Goal: Information Seeking & Learning: Learn about a topic

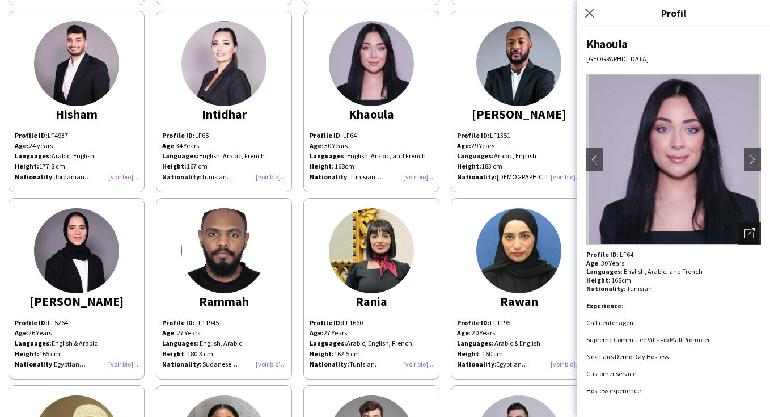
click at [749, 233] on icon at bounding box center [751, 231] width 7 height 7
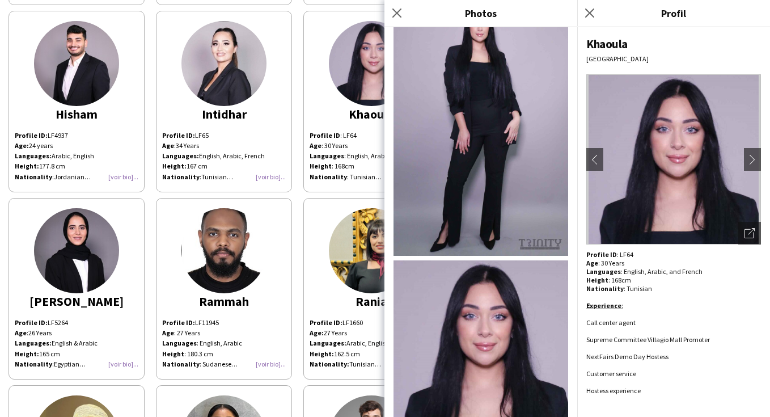
scroll to position [500, 0]
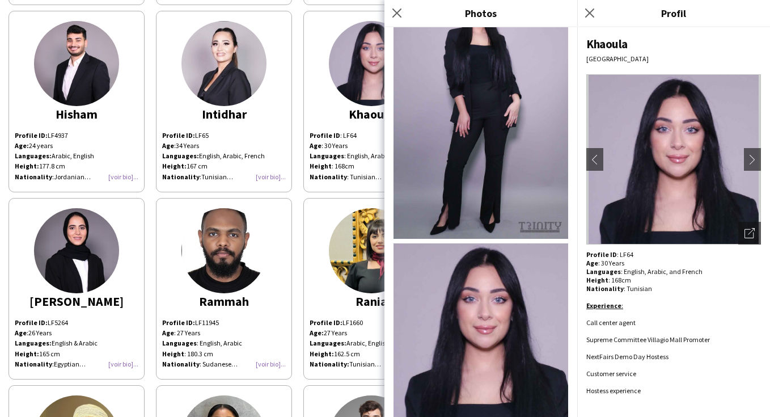
click at [294, 198] on div "[PERSON_NAME] Profile ID : LF11571 Age : [DEMOGRAPHIC_DATA] Years Languages : E…" at bounding box center [385, 4] width 753 height 1123
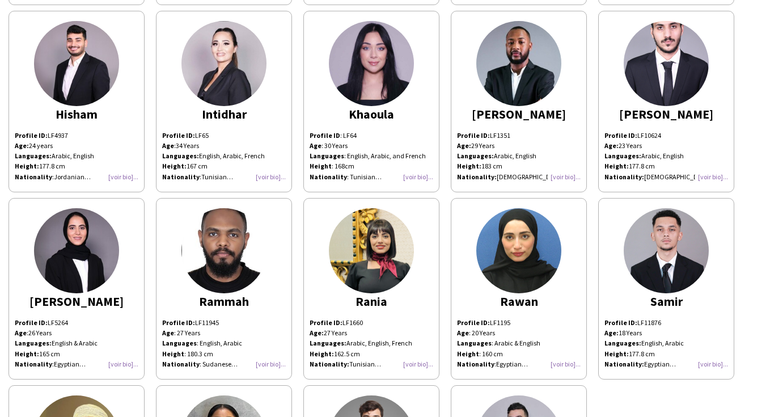
click at [640, 256] on img at bounding box center [666, 250] width 85 height 85
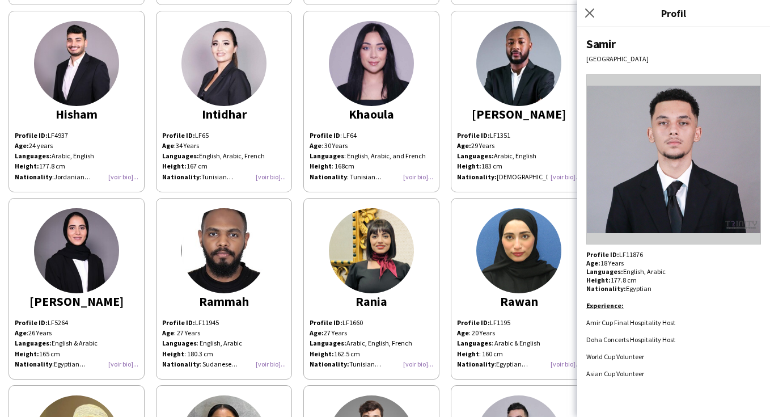
click at [542, 193] on div "[PERSON_NAME] Profile ID : LF11571 Age : [DEMOGRAPHIC_DATA] Years Languages : E…" at bounding box center [385, 4] width 753 height 1123
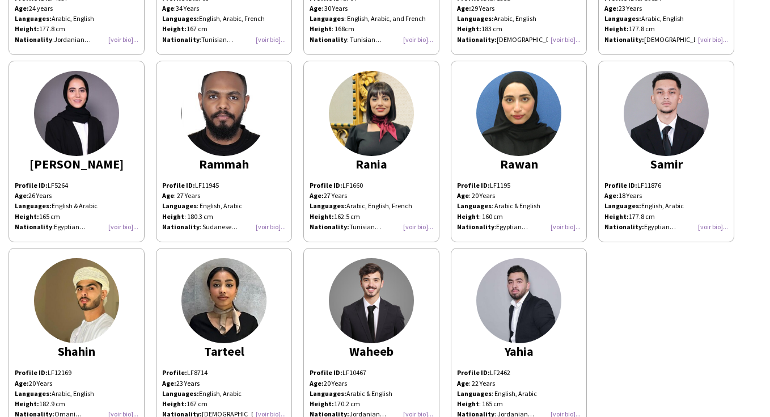
scroll to position [800, 0]
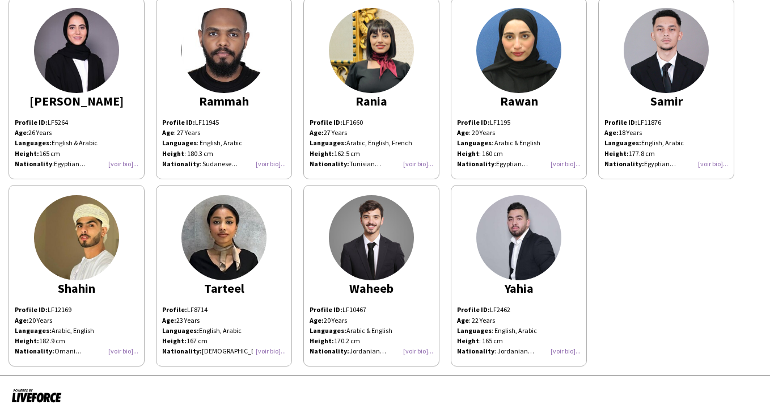
click at [250, 232] on img at bounding box center [223, 237] width 85 height 85
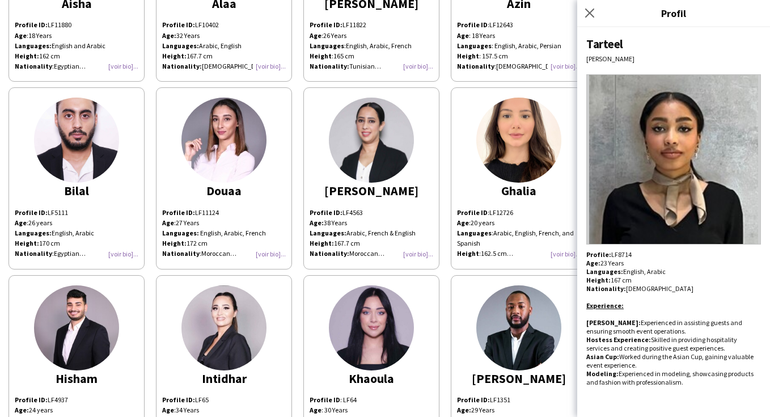
scroll to position [336, 0]
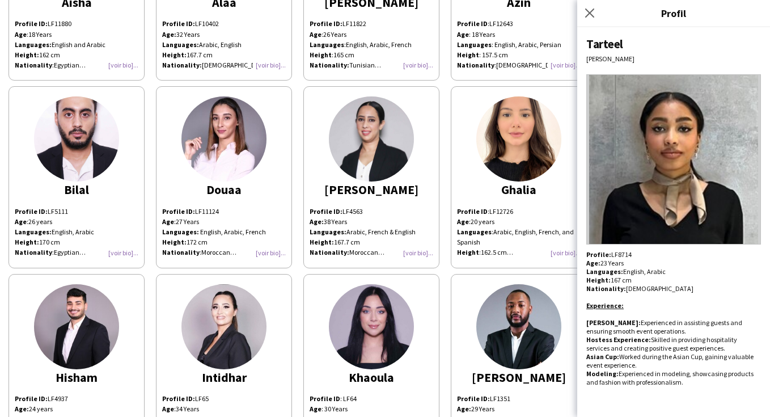
click at [513, 146] on img at bounding box center [518, 138] width 85 height 85
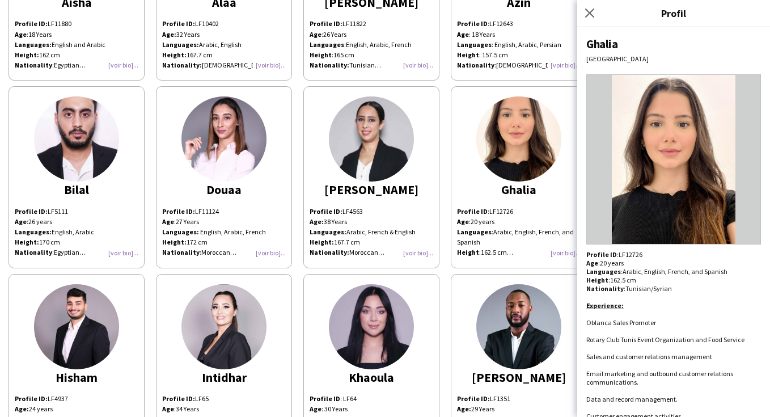
click at [445, 252] on div "[PERSON_NAME] Profile ID : LF11571 Age : [DEMOGRAPHIC_DATA] Years Languages : E…" at bounding box center [385, 267] width 753 height 1123
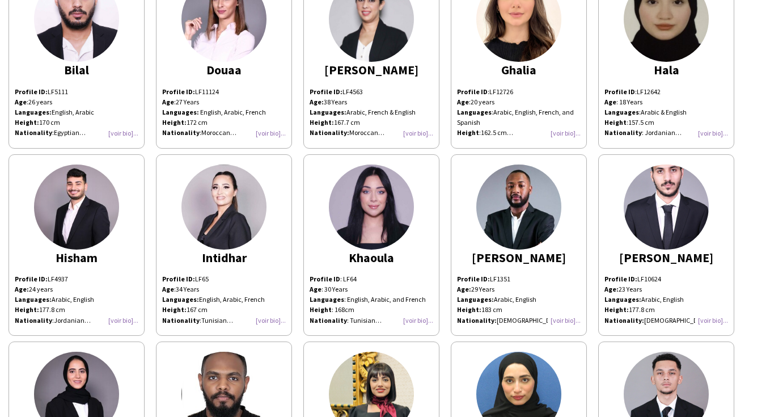
scroll to position [459, 0]
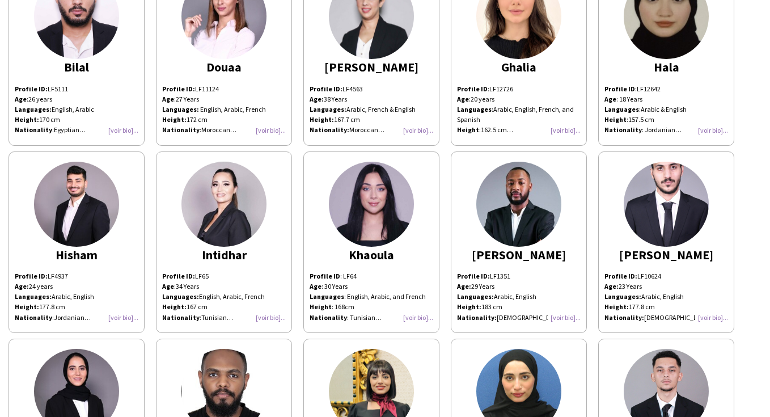
click at [366, 223] on img at bounding box center [371, 204] width 85 height 85
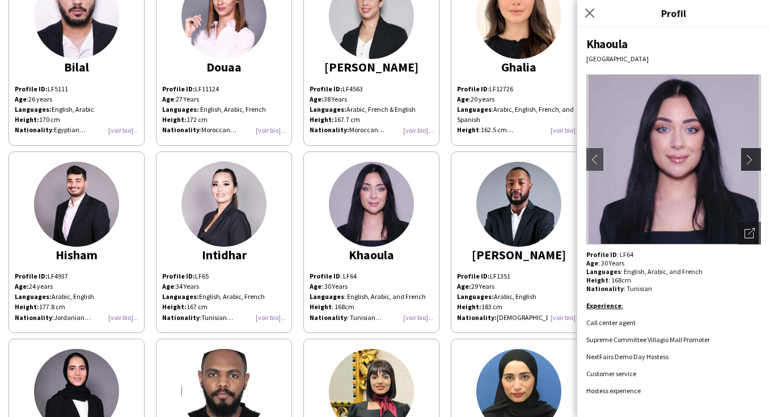
click at [751, 161] on app-icon "chevron-right" at bounding box center [753, 159] width 16 height 10
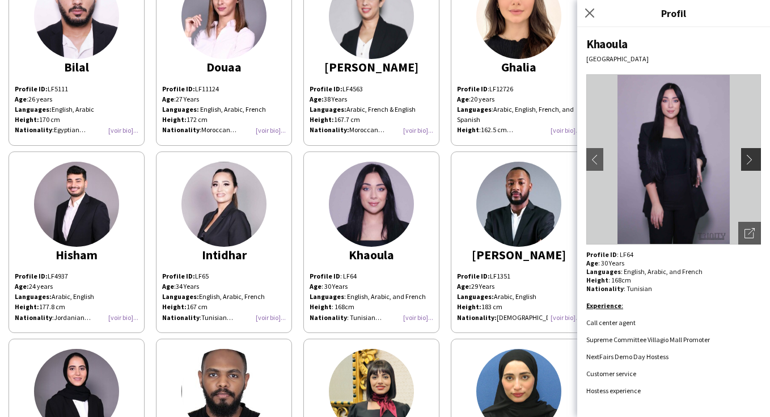
click at [751, 160] on app-icon "chevron-right" at bounding box center [753, 159] width 16 height 10
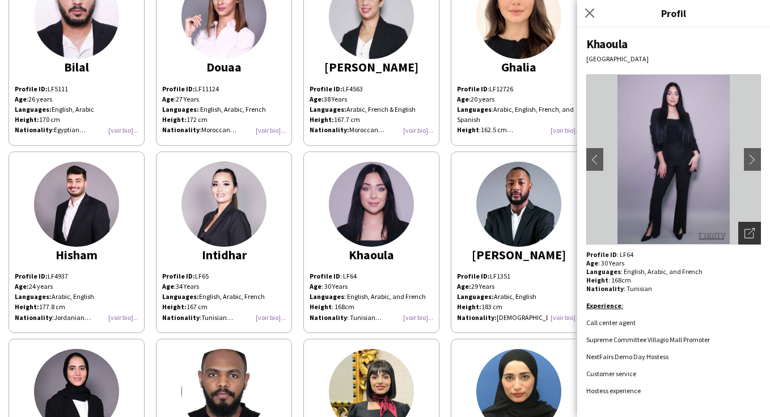
click at [751, 228] on icon "Ouvrir les photos pop-in" at bounding box center [750, 233] width 10 height 10
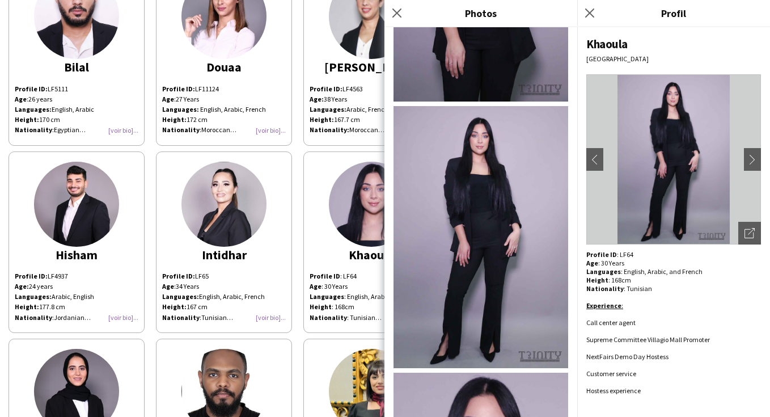
scroll to position [364, 0]
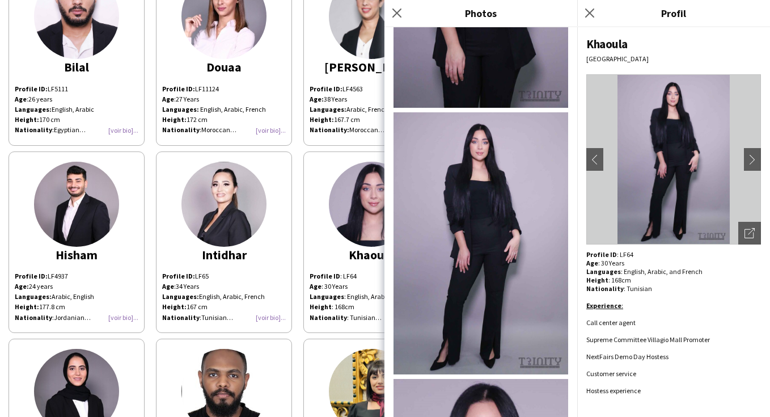
click at [478, 226] on img at bounding box center [481, 243] width 175 height 262
click at [592, 12] on icon "Fermer le pop-in" at bounding box center [589, 12] width 11 height 11
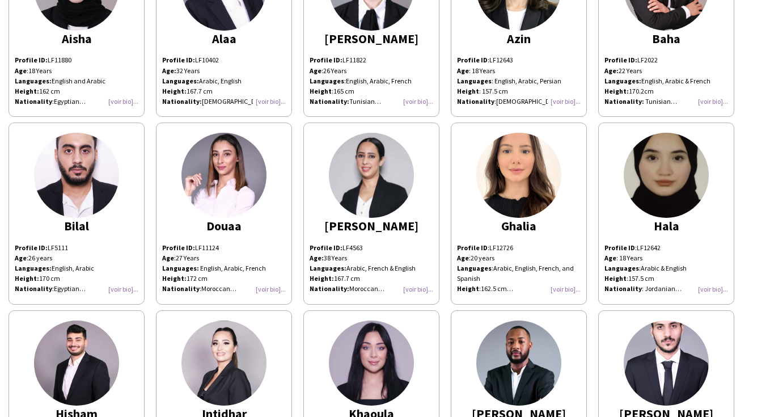
scroll to position [294, 0]
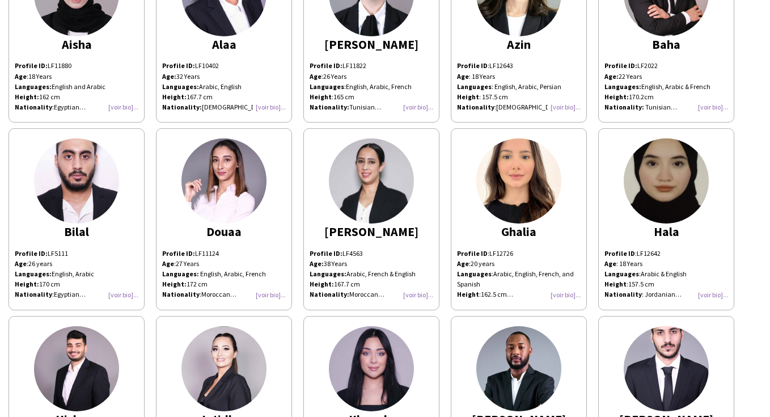
click at [366, 178] on img at bounding box center [371, 180] width 85 height 85
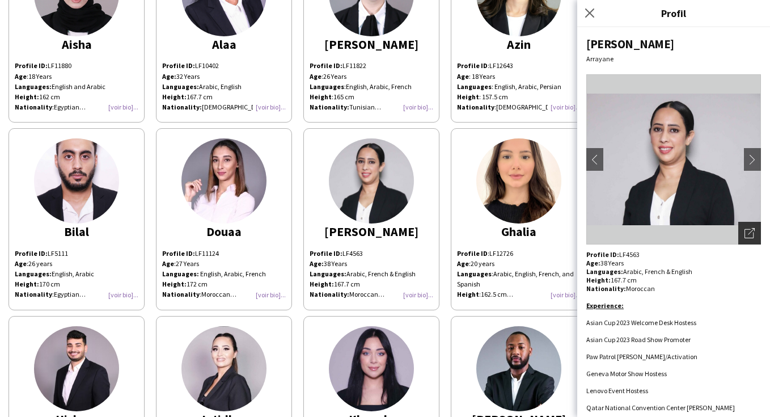
click at [746, 238] on icon at bounding box center [749, 233] width 9 height 9
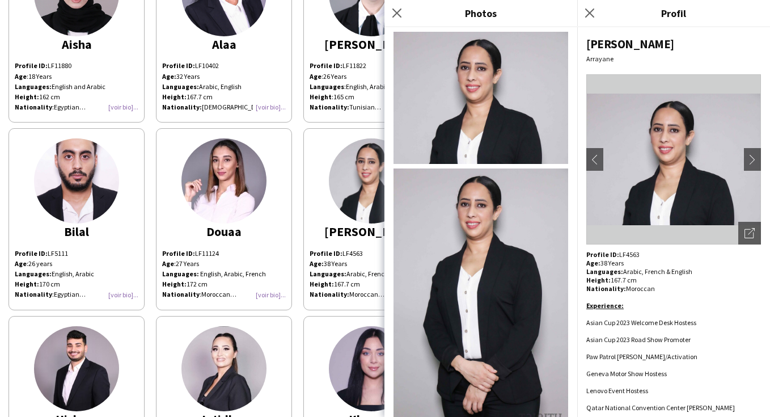
scroll to position [13, 0]
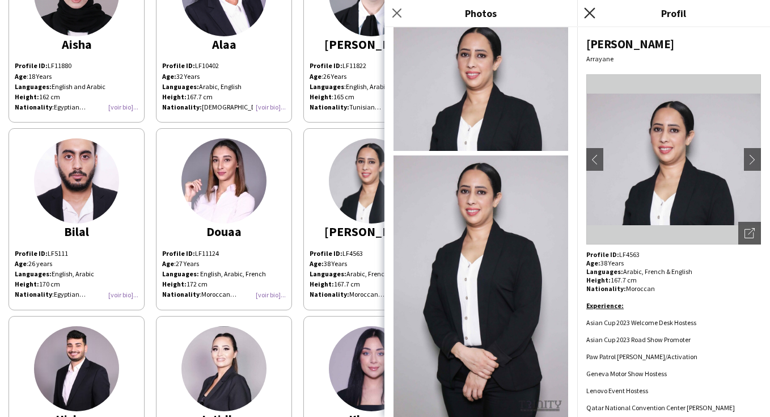
click at [593, 11] on icon at bounding box center [589, 12] width 11 height 11
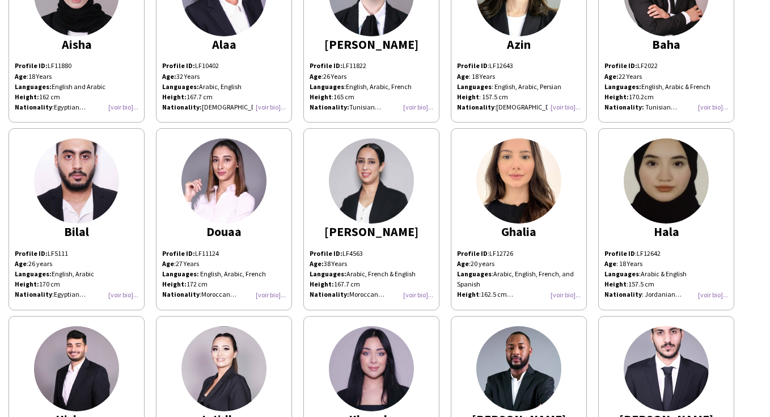
click at [346, 191] on img at bounding box center [371, 180] width 85 height 85
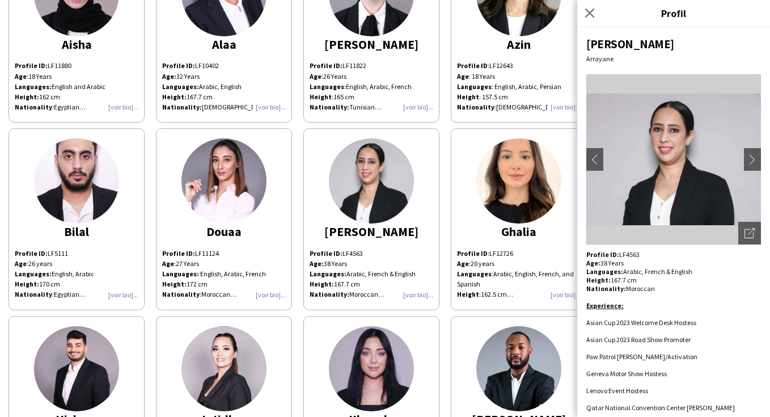
click at [346, 191] on img at bounding box center [371, 180] width 85 height 85
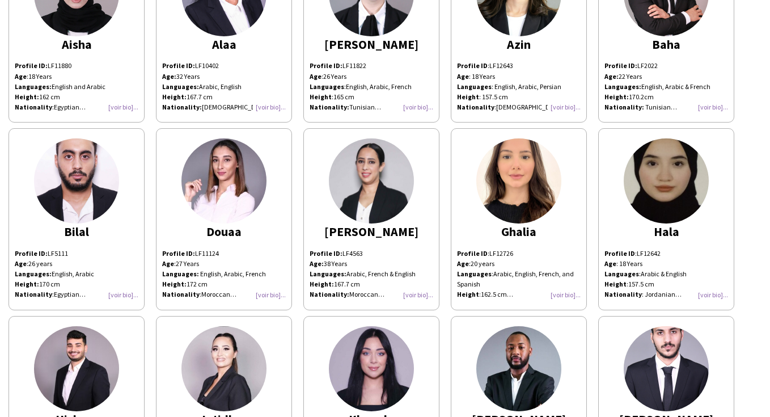
click at [298, 187] on div "[PERSON_NAME] Profile ID : LF11571 Age : [DEMOGRAPHIC_DATA] Years Languages : E…" at bounding box center [385, 309] width 753 height 1123
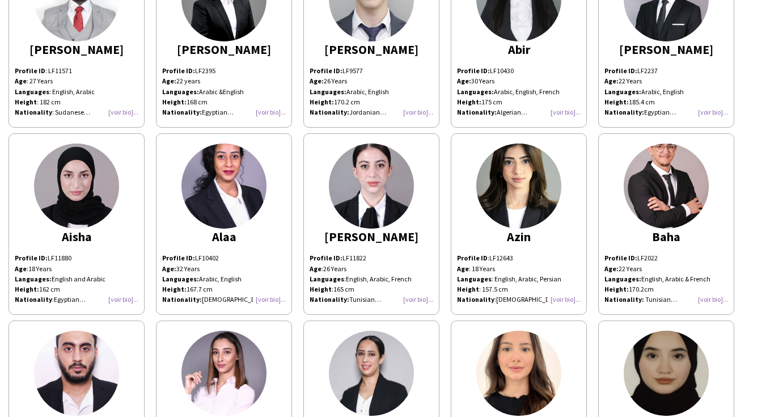
scroll to position [102, 0]
click at [513, 180] on img at bounding box center [518, 185] width 85 height 85
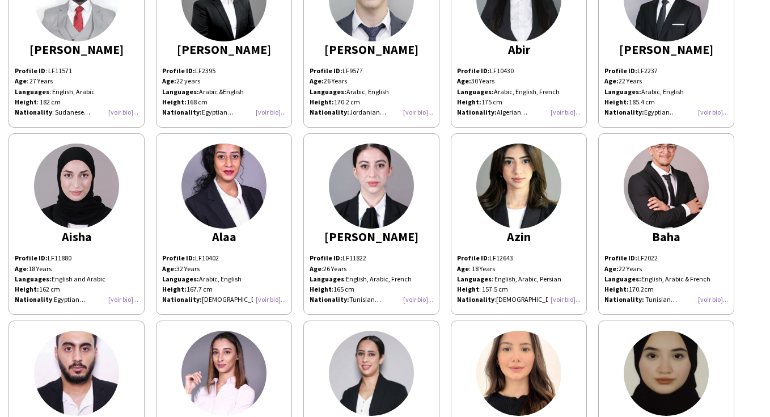
click at [85, 209] on img at bounding box center [76, 185] width 85 height 85
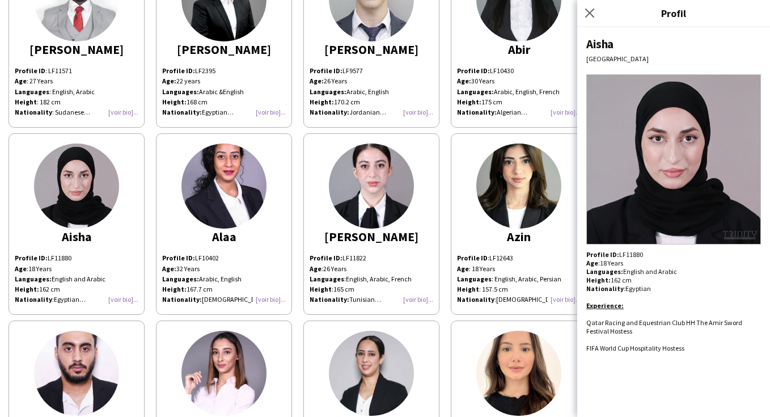
click at [85, 209] on img at bounding box center [76, 185] width 85 height 85
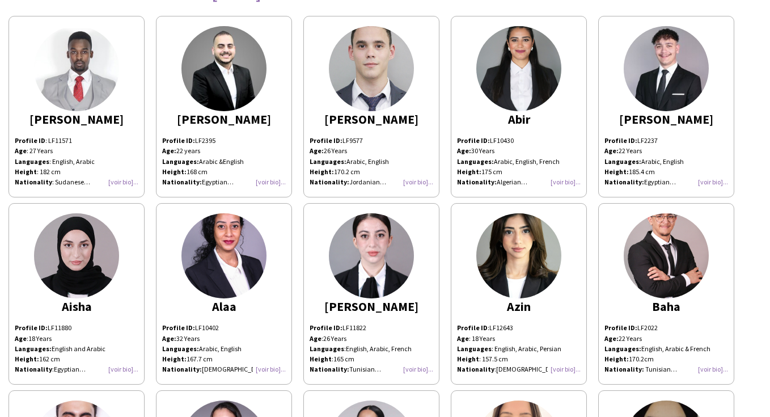
scroll to position [0, 0]
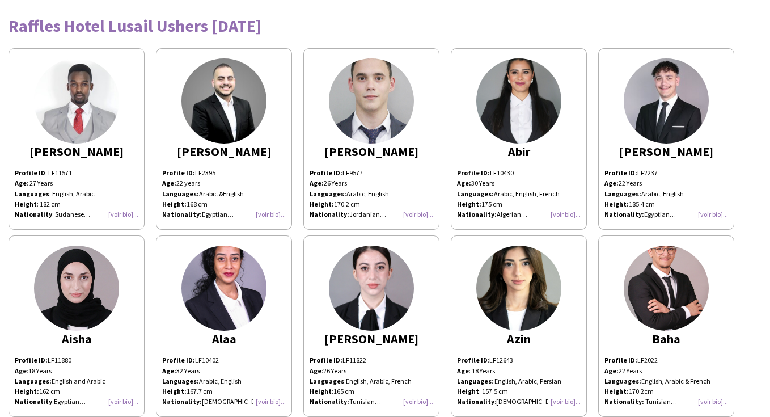
click at [353, 107] on img at bounding box center [371, 100] width 85 height 85
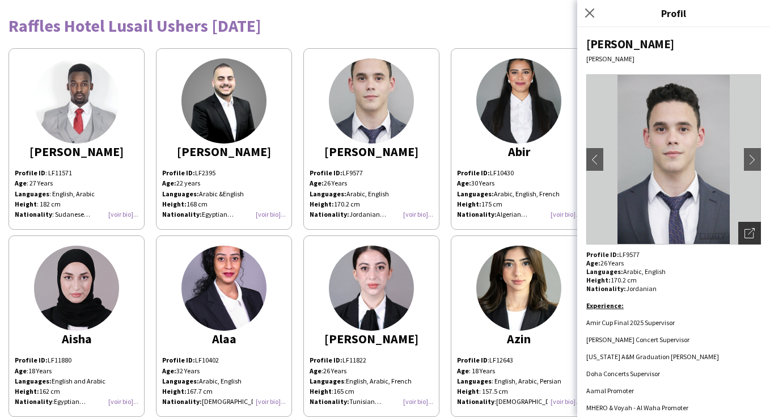
click at [750, 234] on icon "Ouvrir les photos pop-in" at bounding box center [750, 233] width 10 height 10
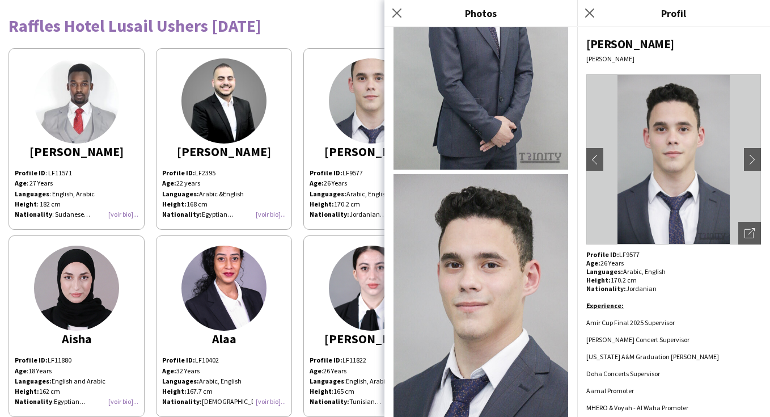
scroll to position [677, 0]
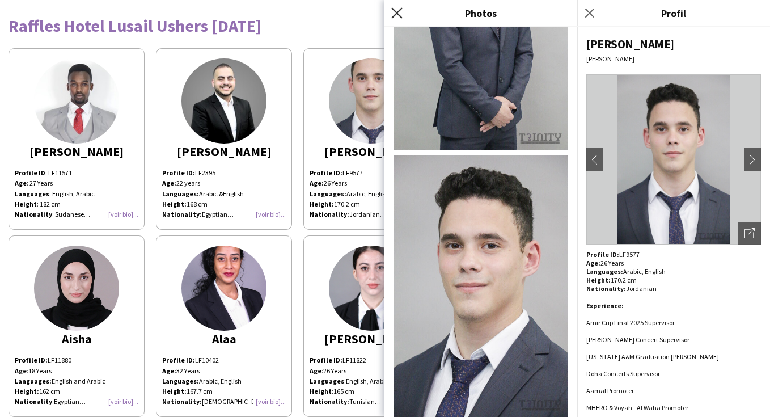
click at [392, 10] on icon "Fermer le pop-in" at bounding box center [396, 12] width 11 height 11
